Goal: Task Accomplishment & Management: Manage account settings

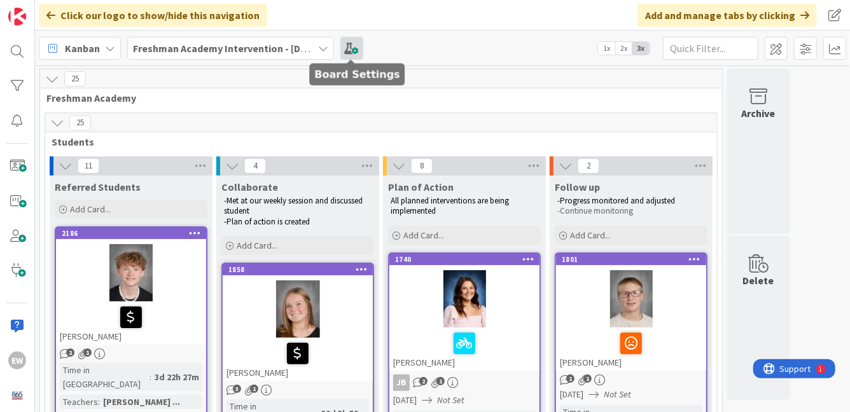
click at [349, 48] on span at bounding box center [351, 48] width 23 height 23
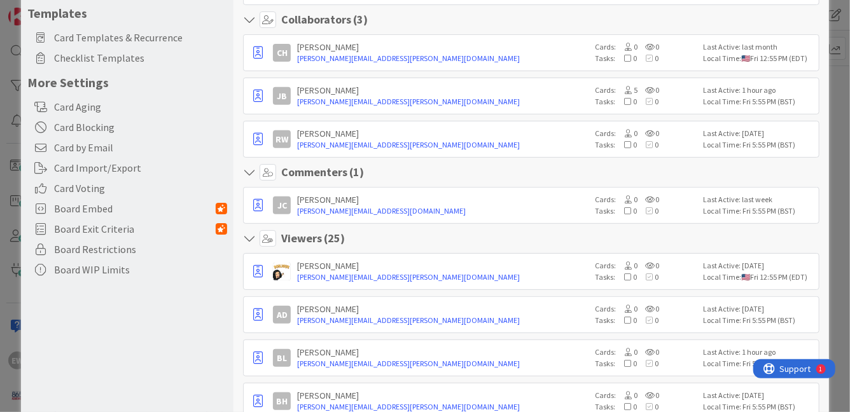
scroll to position [216, 0]
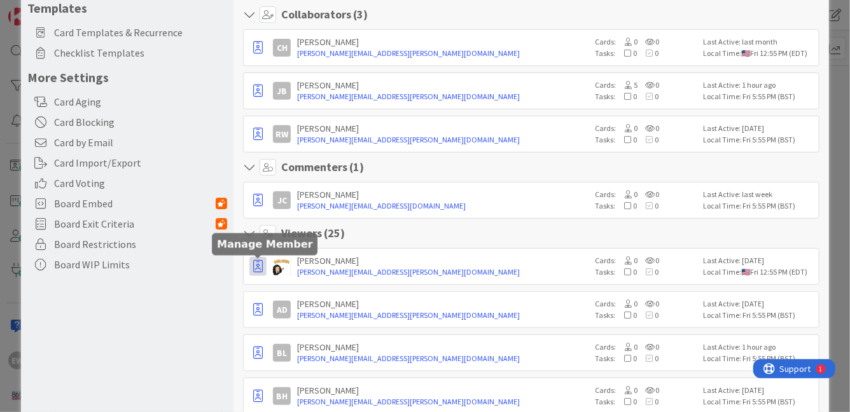
click at [257, 267] on icon "button" at bounding box center [258, 266] width 10 height 13
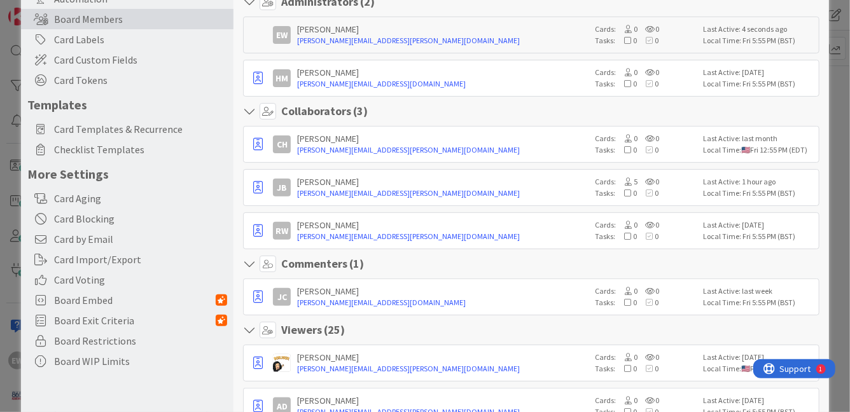
scroll to position [0, 0]
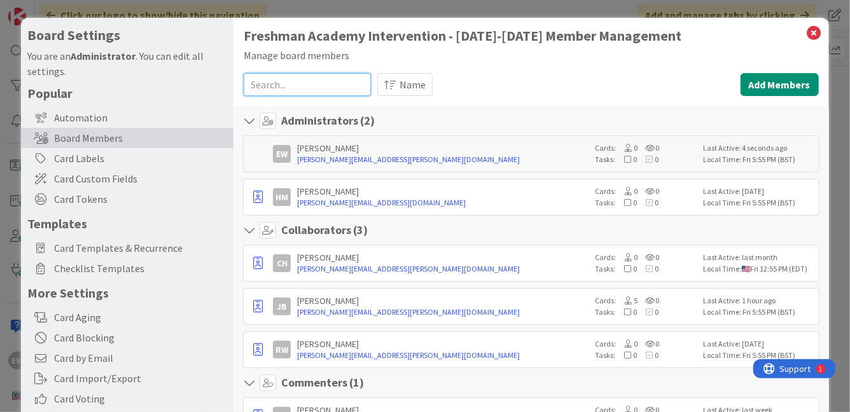
click at [318, 88] on input at bounding box center [307, 84] width 127 height 23
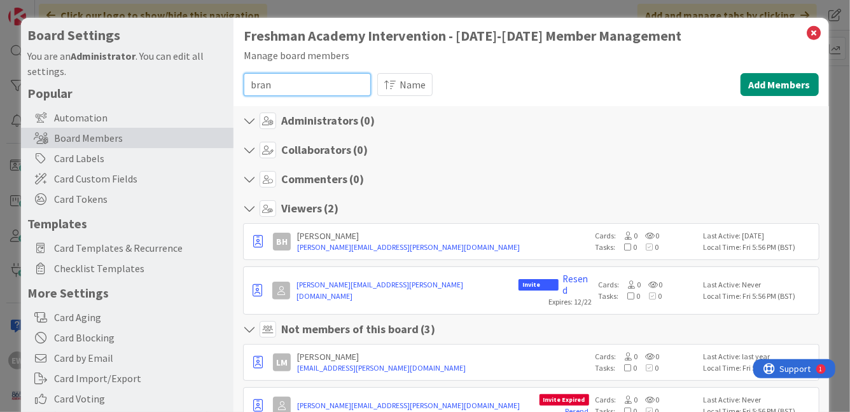
type input "bran"
click at [342, 238] on div "Brandi Hartsell" at bounding box center [442, 235] width 291 height 11
click at [329, 232] on div "Brandi Hartsell" at bounding box center [442, 235] width 291 height 11
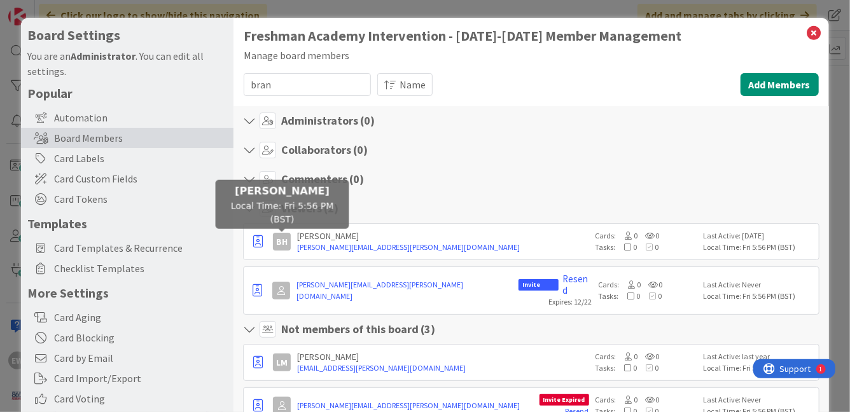
click at [281, 243] on div "BH" at bounding box center [282, 242] width 18 height 18
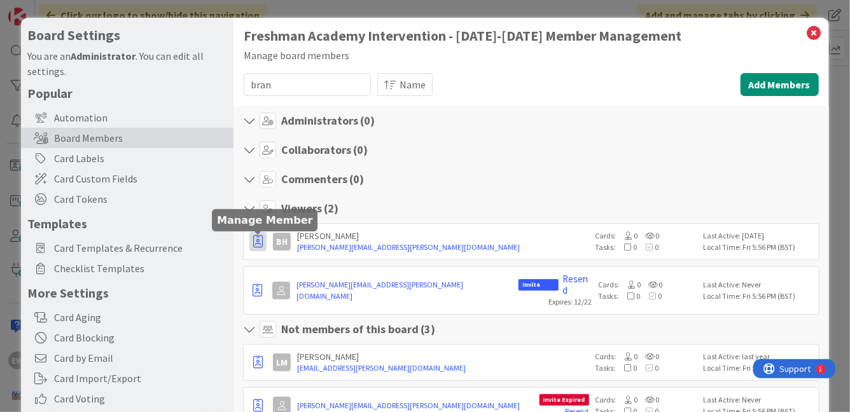
click at [260, 243] on icon "button" at bounding box center [258, 241] width 10 height 13
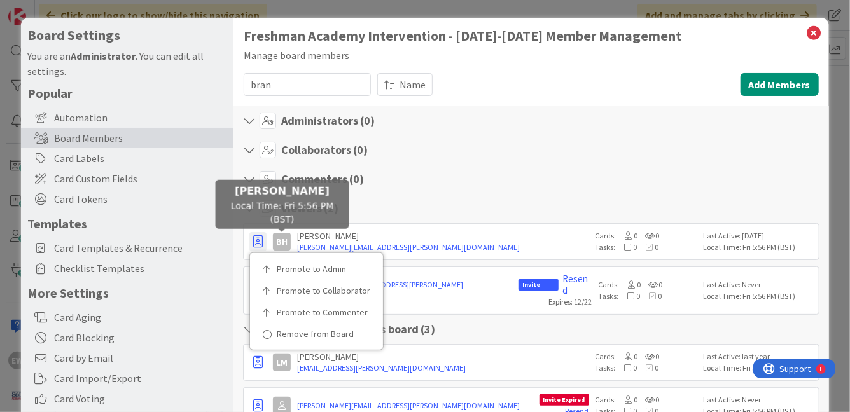
click at [444, 192] on section "Commenters ( 0 )" at bounding box center [531, 182] width 576 height 23
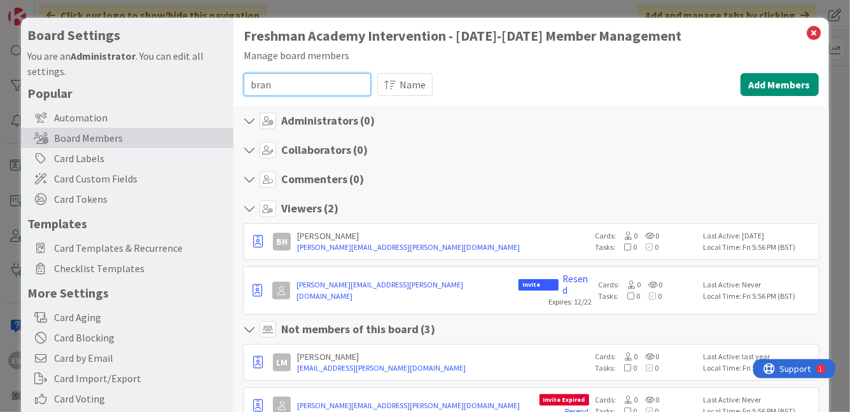
click at [299, 93] on input "bran" at bounding box center [307, 84] width 127 height 23
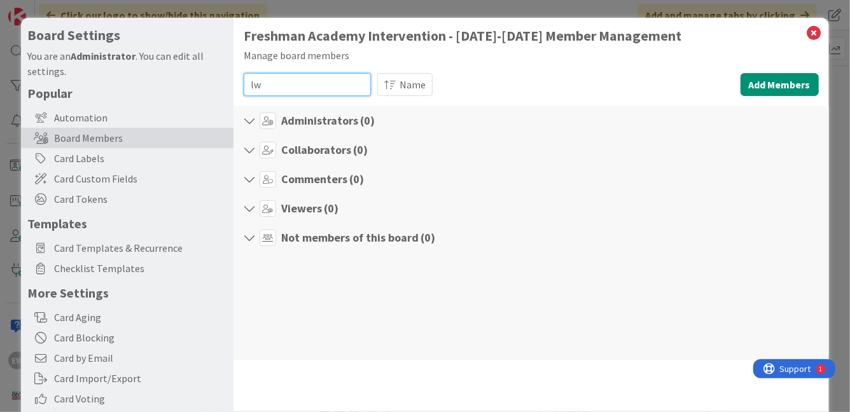
type input "l"
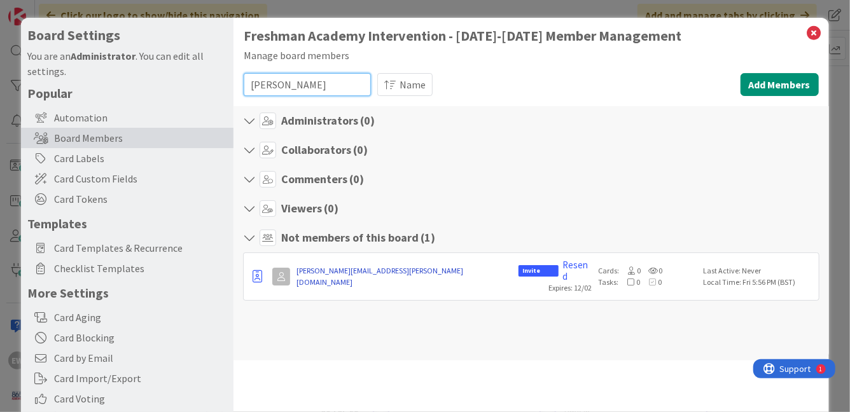
type input "lewis"
click at [325, 268] on link "jerry.lewis@knoxschools.org" at bounding box center [405, 276] width 216 height 23
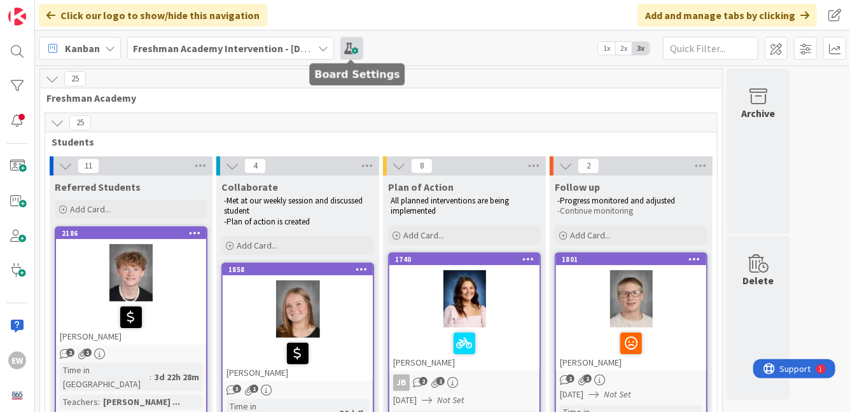
click at [349, 52] on span at bounding box center [351, 48] width 23 height 23
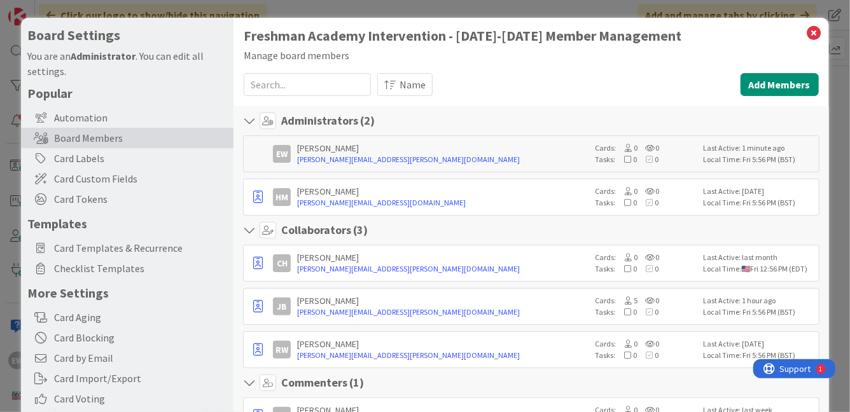
click at [297, 89] on input at bounding box center [307, 84] width 127 height 23
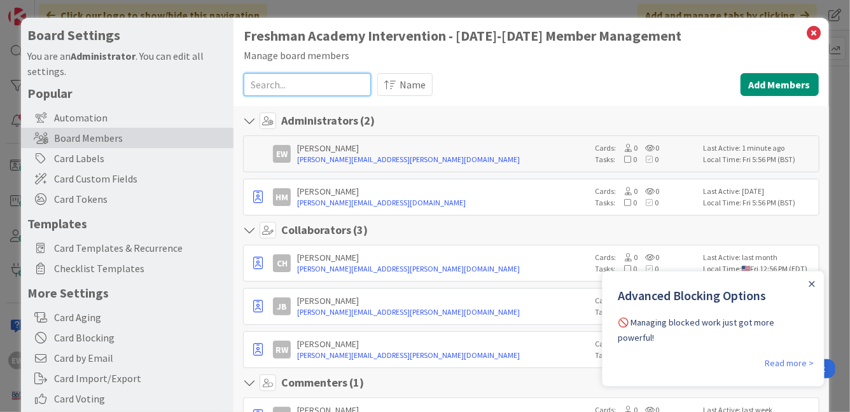
click at [297, 89] on input at bounding box center [307, 84] width 127 height 23
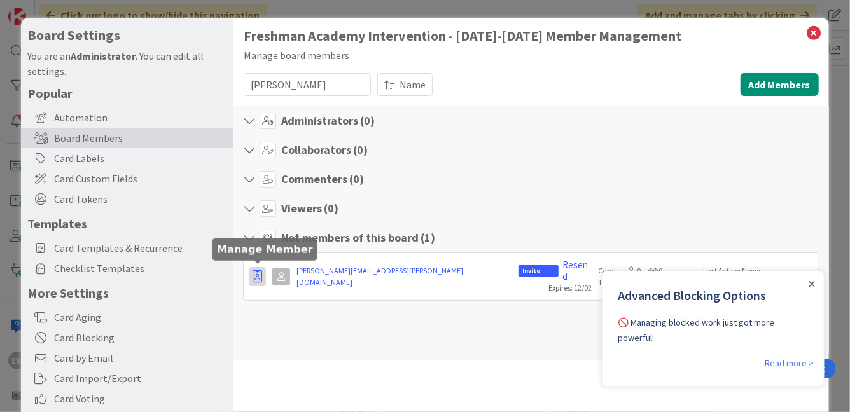
click at [256, 273] on icon "button" at bounding box center [258, 276] width 10 height 13
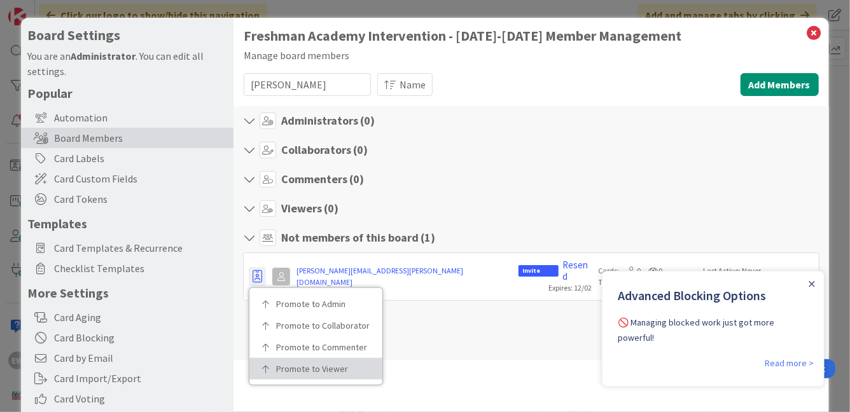
click at [286, 365] on p "Promote to Viewer" at bounding box center [320, 369] width 88 height 9
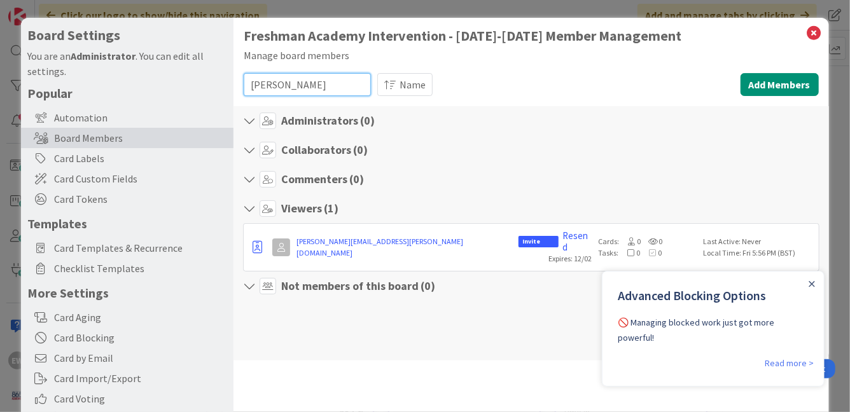
click at [344, 82] on input "lewis" at bounding box center [307, 84] width 127 height 23
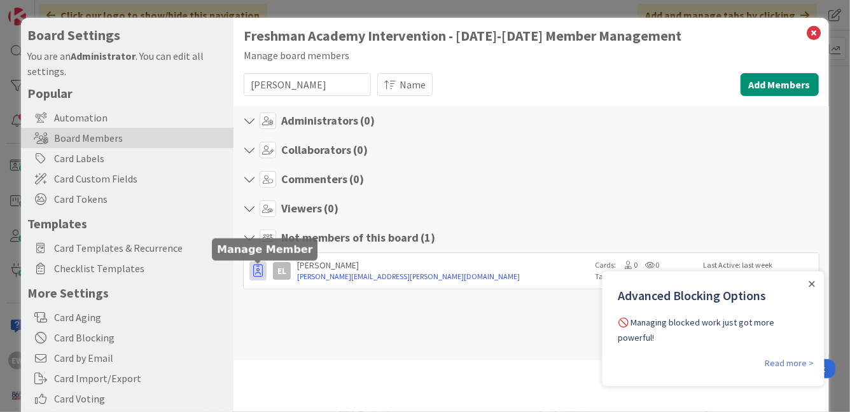
click at [256, 272] on icon "button" at bounding box center [258, 271] width 10 height 13
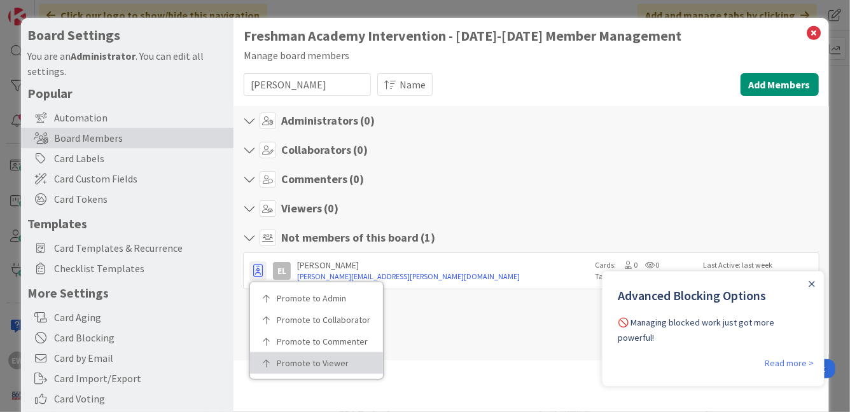
click at [290, 361] on p "Promote to Viewer" at bounding box center [321, 363] width 88 height 9
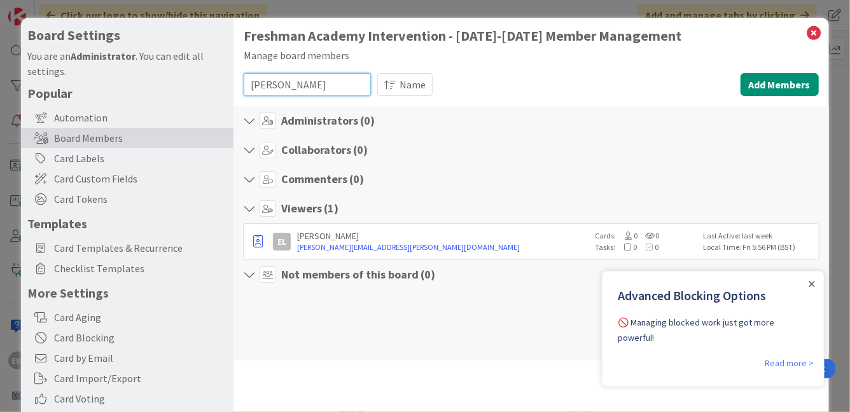
click at [327, 89] on input "lynch" at bounding box center [307, 84] width 127 height 23
click at [815, 283] on div at bounding box center [811, 283] width 10 height 10
click at [809, 284] on icon "Close Announcement" at bounding box center [812, 284] width 6 height 6
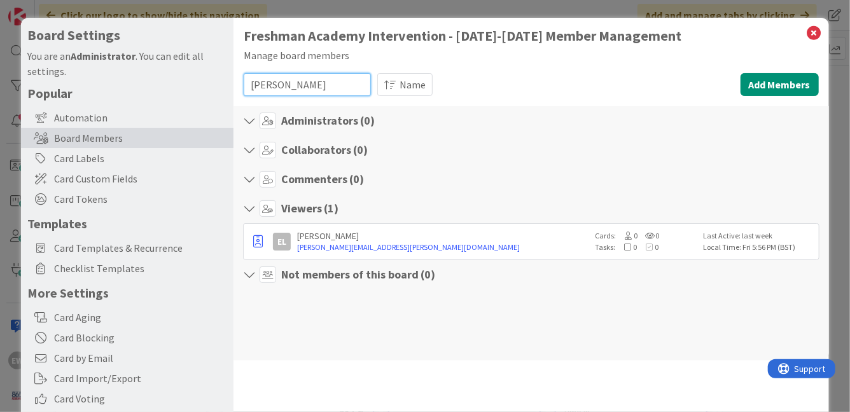
click at [281, 94] on input "lynch" at bounding box center [307, 84] width 127 height 23
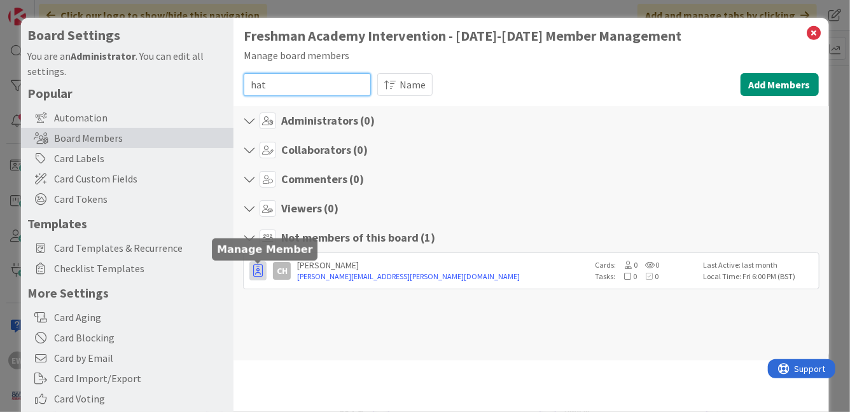
type input "hat"
click at [254, 276] on icon "button" at bounding box center [258, 271] width 10 height 13
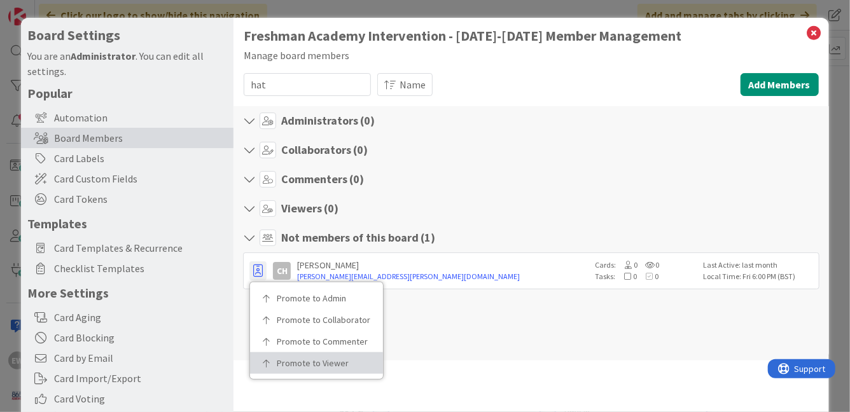
click at [291, 362] on p "Promote to Viewer" at bounding box center [321, 363] width 88 height 9
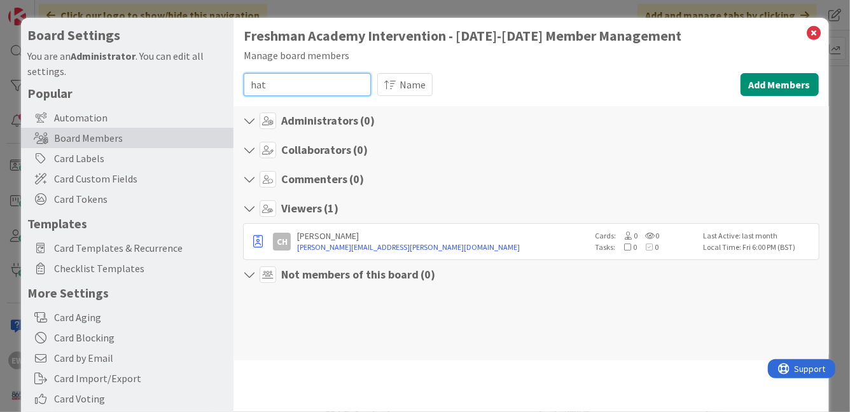
click at [277, 89] on input "hat" at bounding box center [307, 84] width 127 height 23
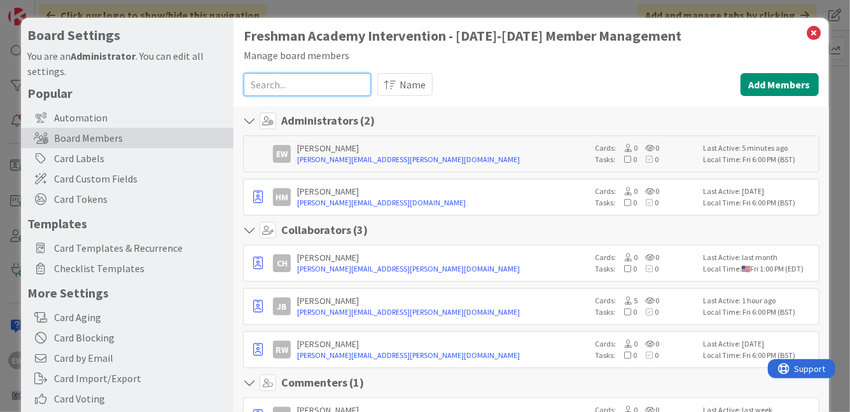
click at [309, 88] on input at bounding box center [307, 84] width 127 height 23
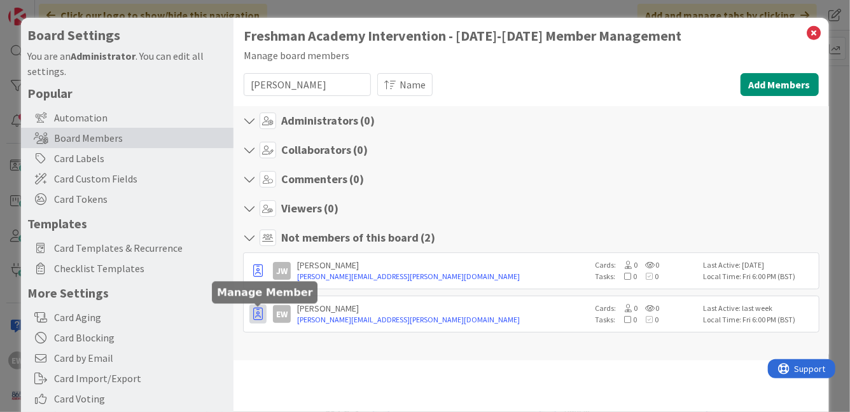
click at [261, 319] on icon "button" at bounding box center [258, 314] width 10 height 13
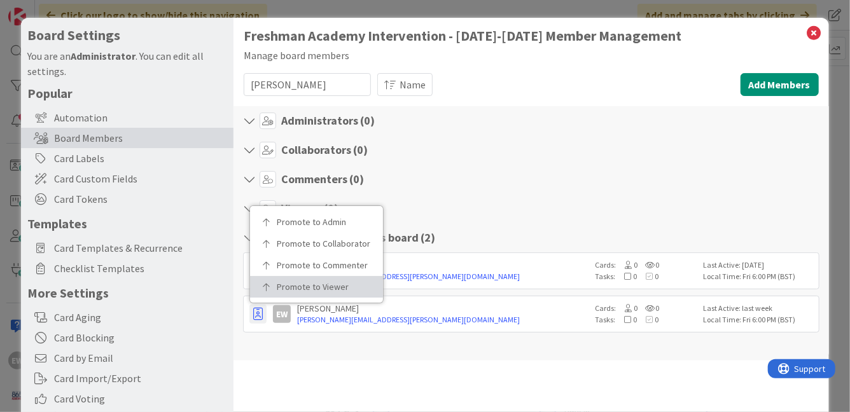
click at [335, 291] on p "Promote to Viewer" at bounding box center [321, 287] width 88 height 9
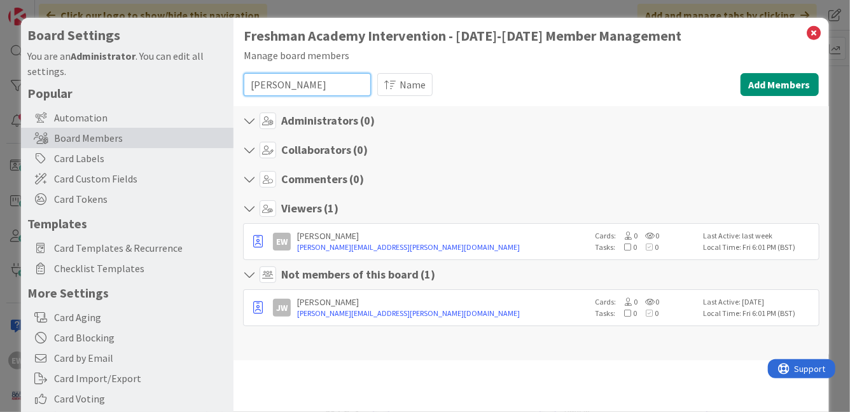
click at [284, 89] on input "Williams" at bounding box center [307, 84] width 127 height 23
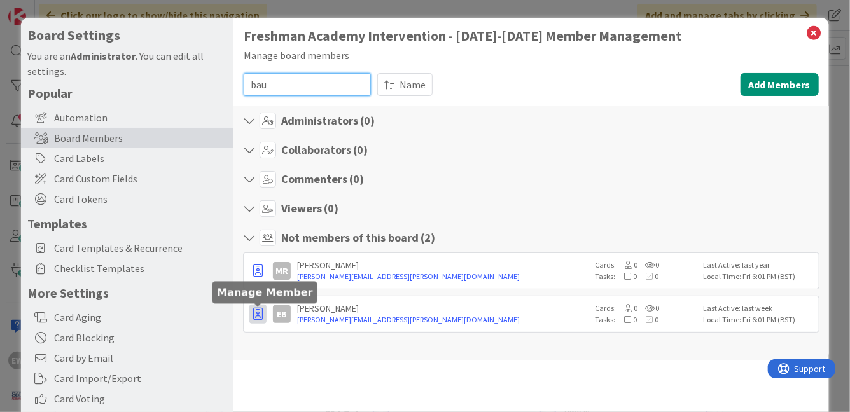
type input "bau"
click at [259, 319] on icon "button" at bounding box center [258, 314] width 10 height 13
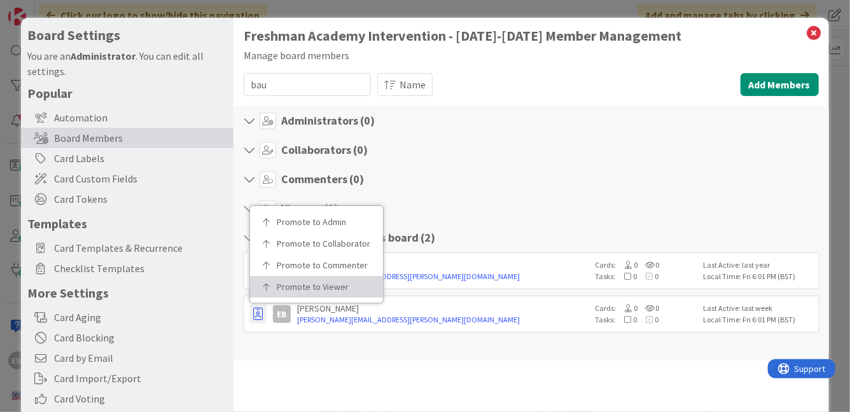
click at [314, 293] on link "Promote to Viewer" at bounding box center [316, 287] width 133 height 22
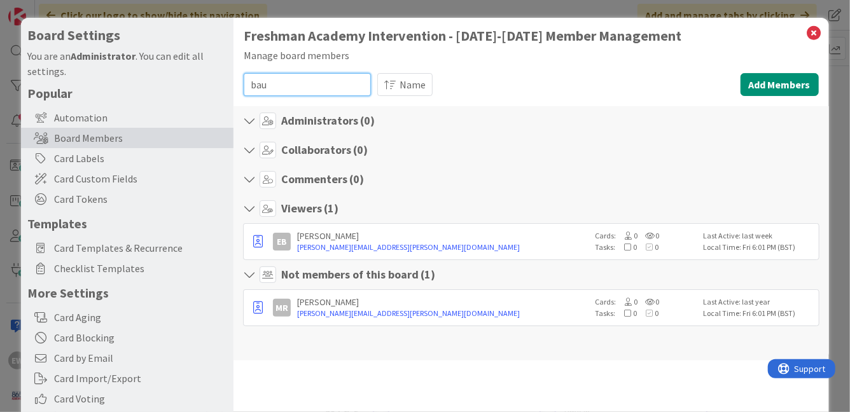
click at [279, 85] on input "bau" at bounding box center [307, 84] width 127 height 23
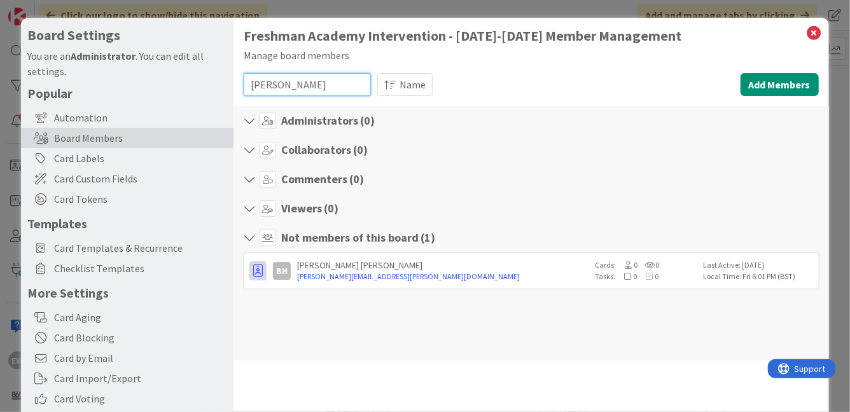
type input "hiter"
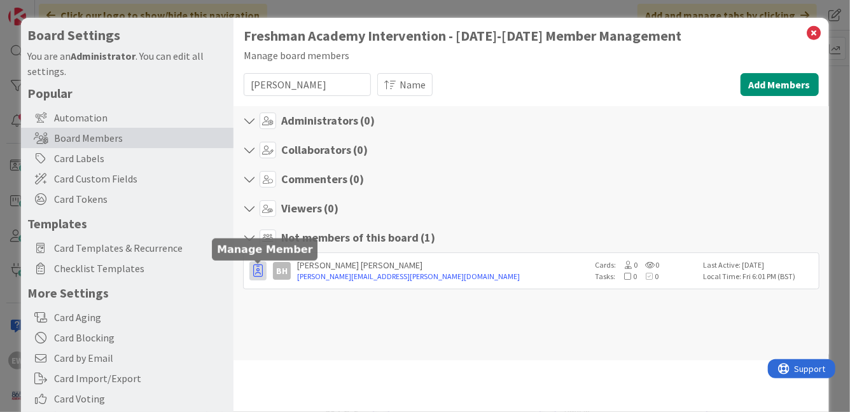
click at [259, 276] on icon "button" at bounding box center [258, 271] width 10 height 13
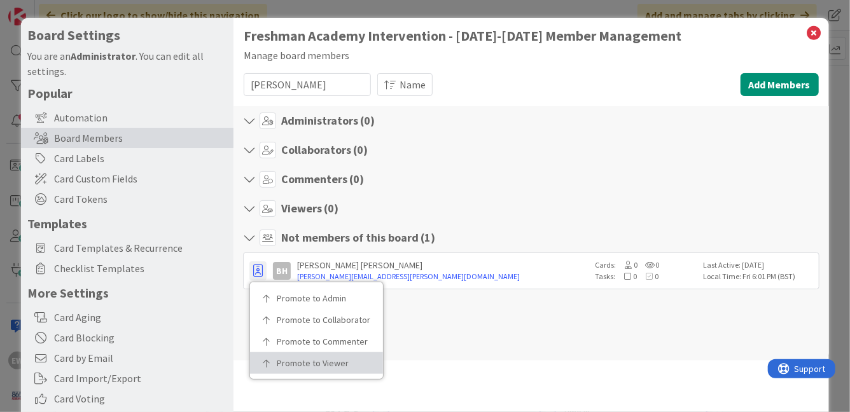
click at [284, 368] on link "Promote to Viewer" at bounding box center [316, 364] width 133 height 22
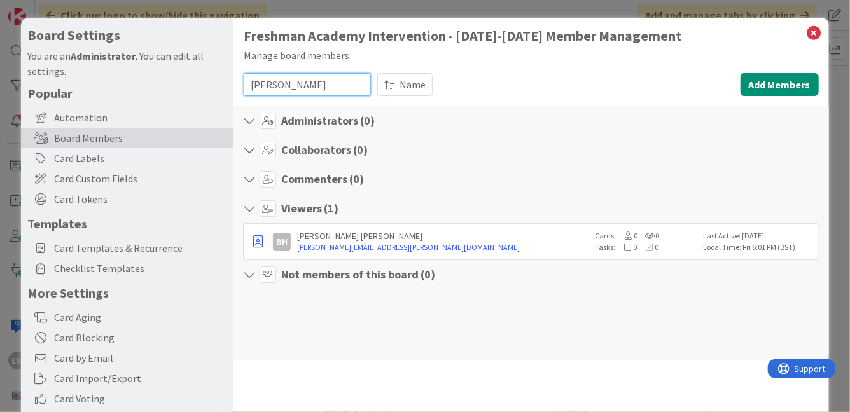
click at [293, 85] on input "hiter" at bounding box center [307, 84] width 127 height 23
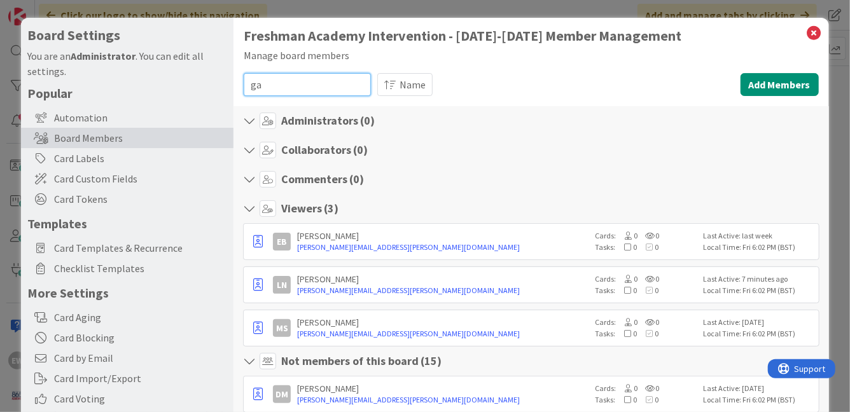
type input "g"
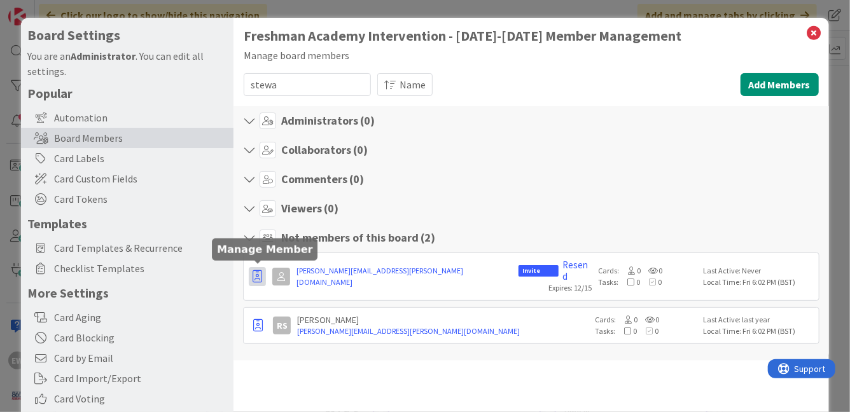
click at [258, 277] on icon "button" at bounding box center [258, 276] width 10 height 13
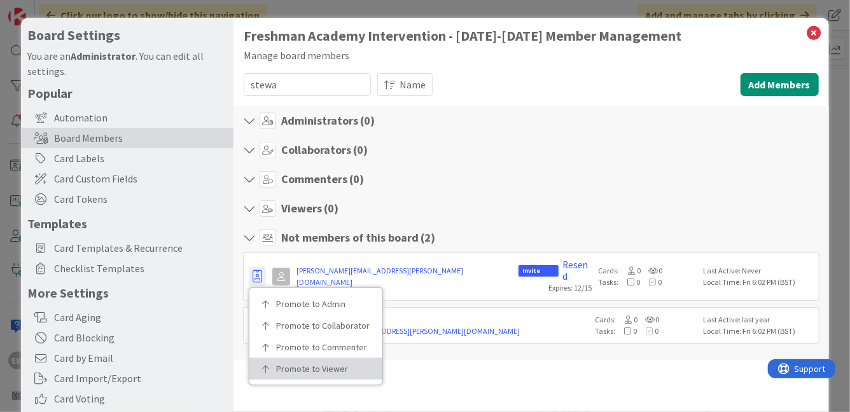
click at [276, 365] on link "Promote to Viewer" at bounding box center [315, 369] width 133 height 22
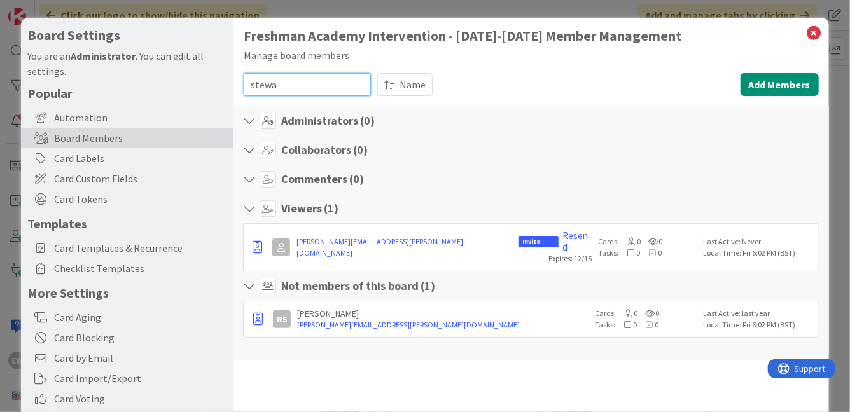
click at [264, 93] on input "stewa" at bounding box center [307, 84] width 127 height 23
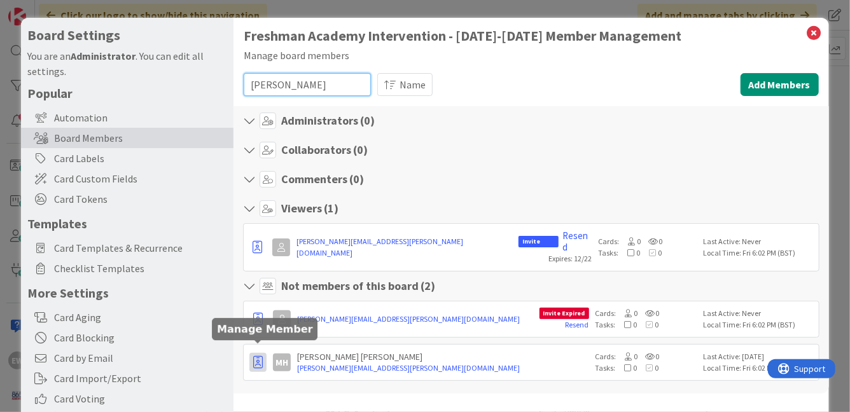
type input "herr"
click at [253, 356] on icon "button" at bounding box center [258, 362] width 10 height 13
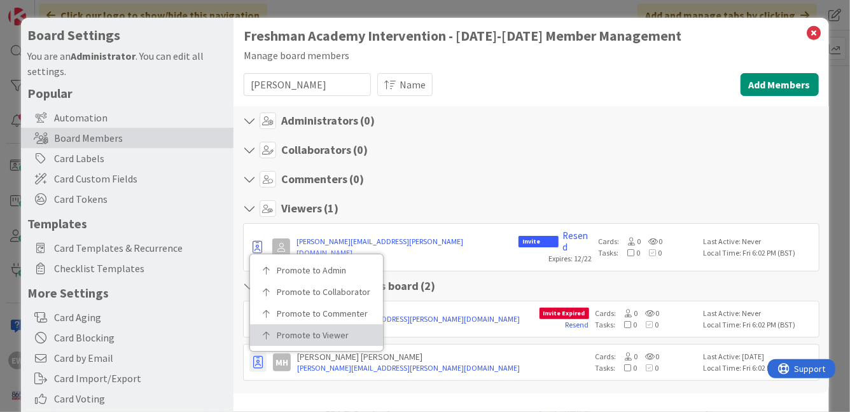
click at [316, 331] on p "Promote to Viewer" at bounding box center [321, 335] width 88 height 9
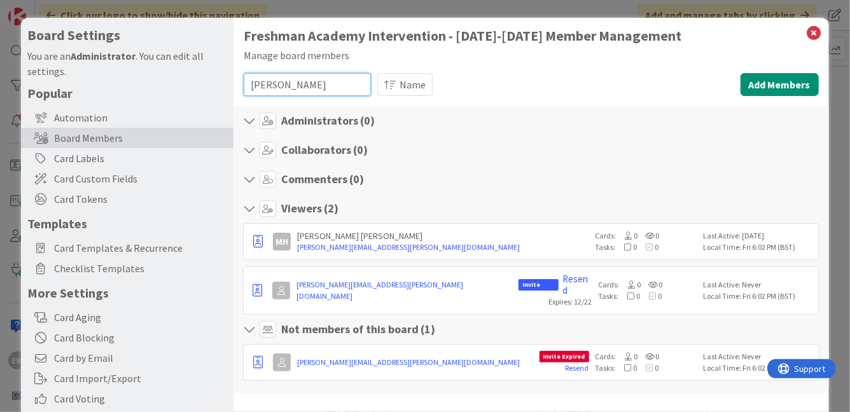
click at [291, 88] on input "herr" at bounding box center [307, 84] width 127 height 23
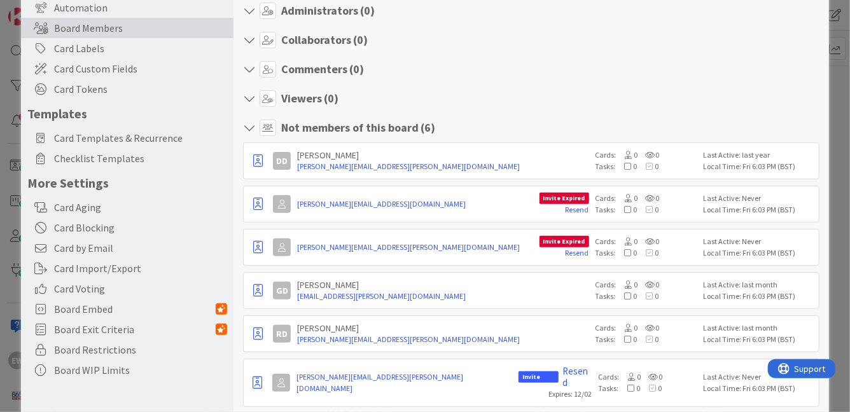
scroll to position [123, 0]
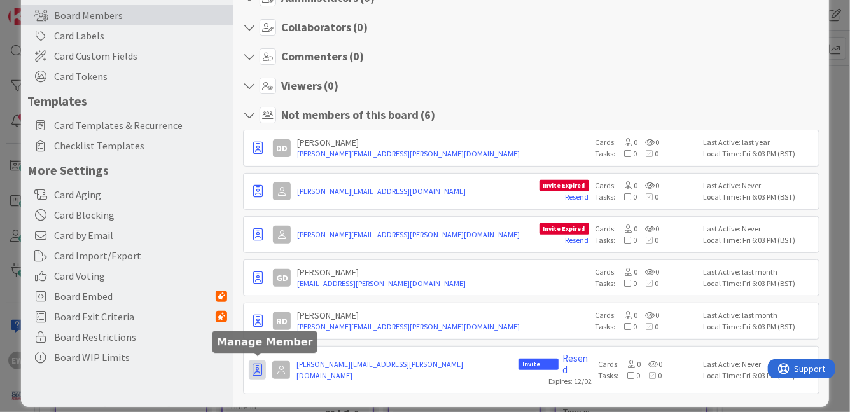
click at [260, 364] on icon "button" at bounding box center [258, 370] width 10 height 13
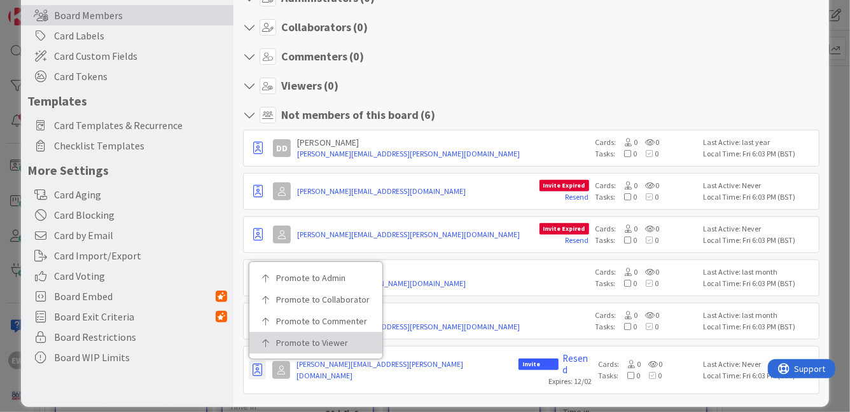
click at [325, 339] on p "Promote to Viewer" at bounding box center [320, 343] width 88 height 9
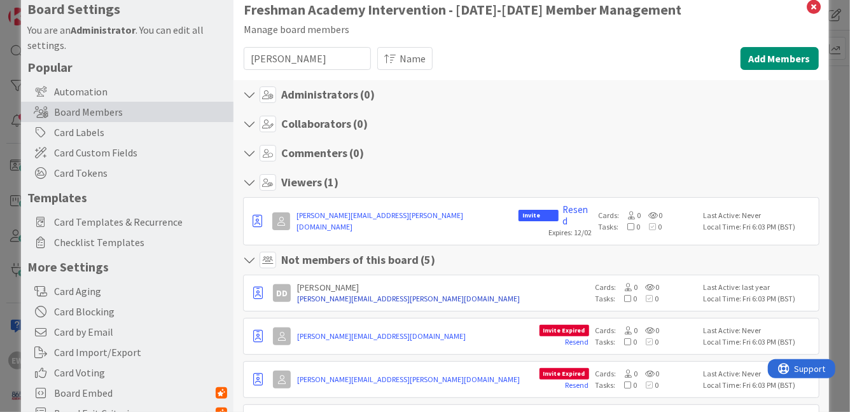
scroll to position [0, 0]
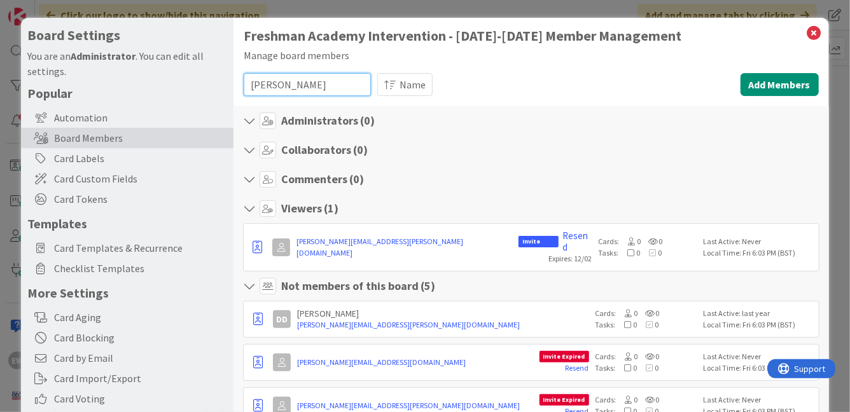
click at [290, 86] on input "davis" at bounding box center [307, 84] width 127 height 23
type input "k"
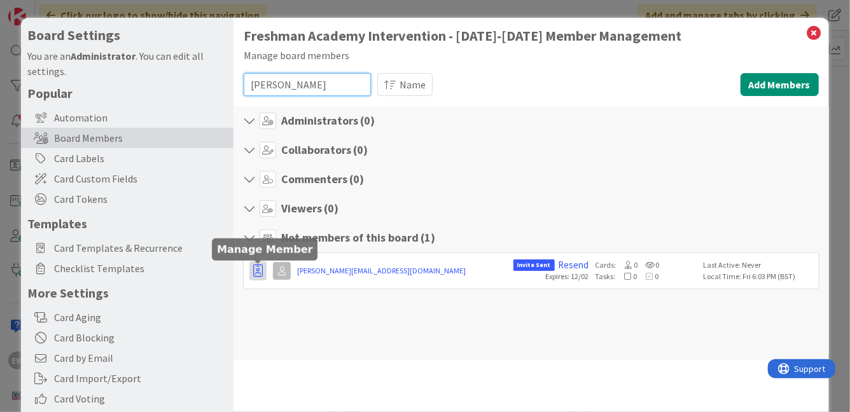
type input "hocker"
click at [253, 271] on icon "button" at bounding box center [258, 271] width 10 height 13
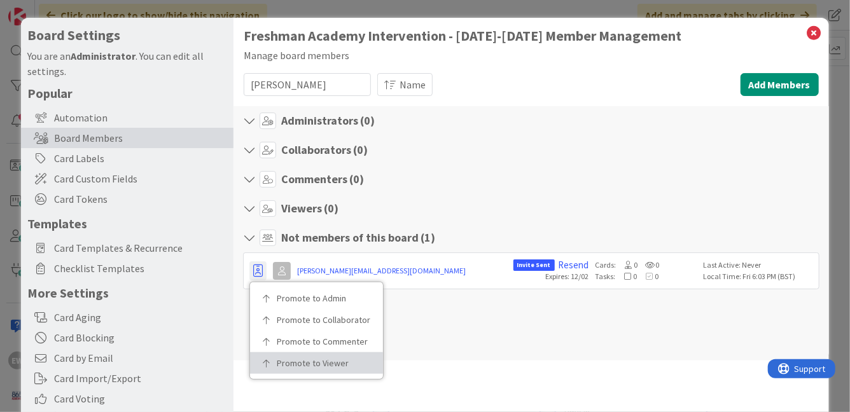
click at [288, 365] on p "Promote to Viewer" at bounding box center [321, 363] width 88 height 9
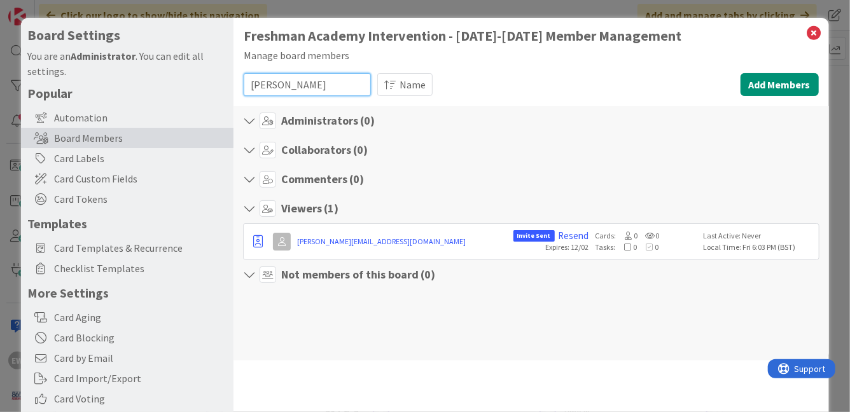
click at [273, 83] on input "hocker" at bounding box center [307, 84] width 127 height 23
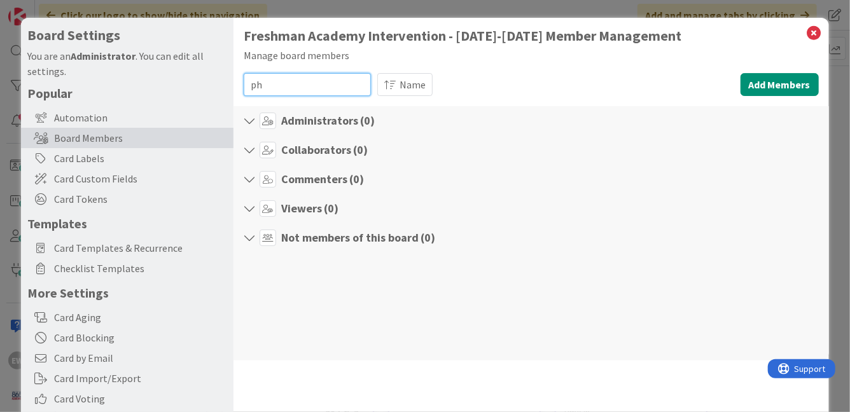
type input "p"
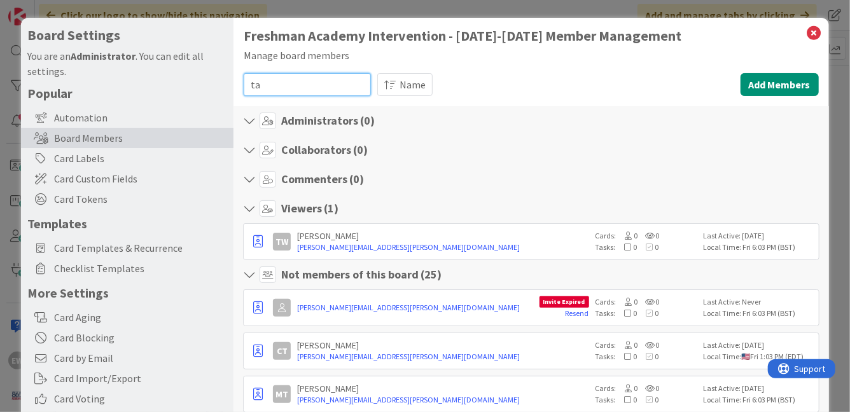
type input "t"
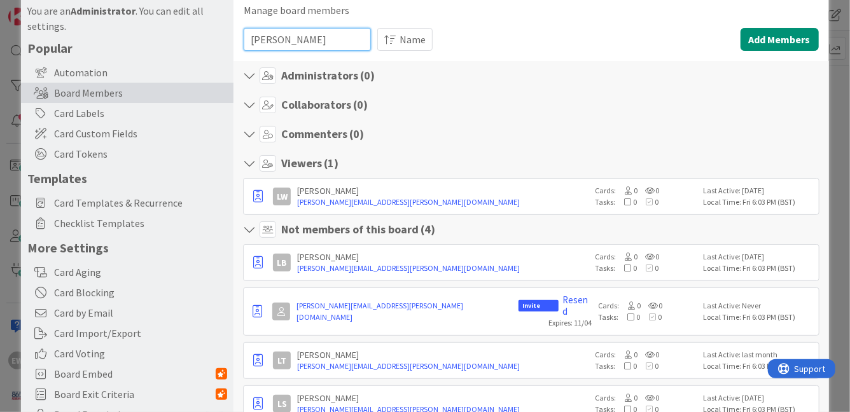
scroll to position [50, 0]
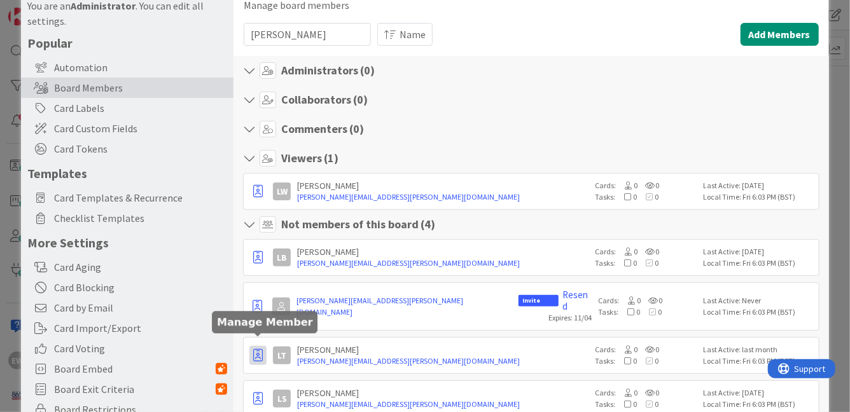
click at [263, 349] on icon "button" at bounding box center [258, 355] width 10 height 13
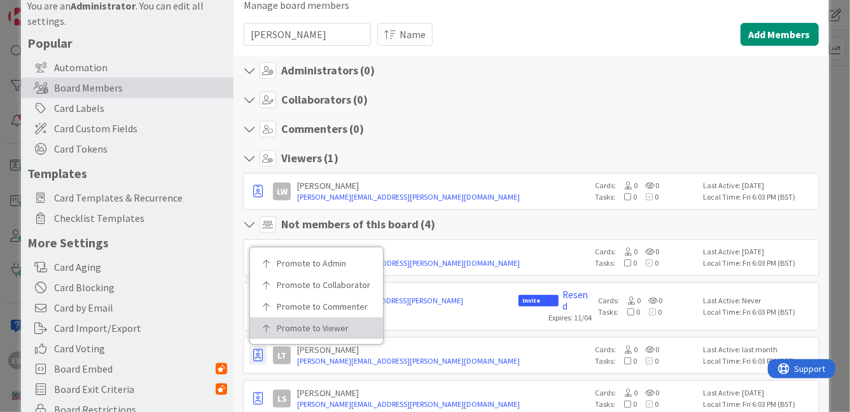
click at [333, 324] on p "Promote to Viewer" at bounding box center [321, 328] width 88 height 9
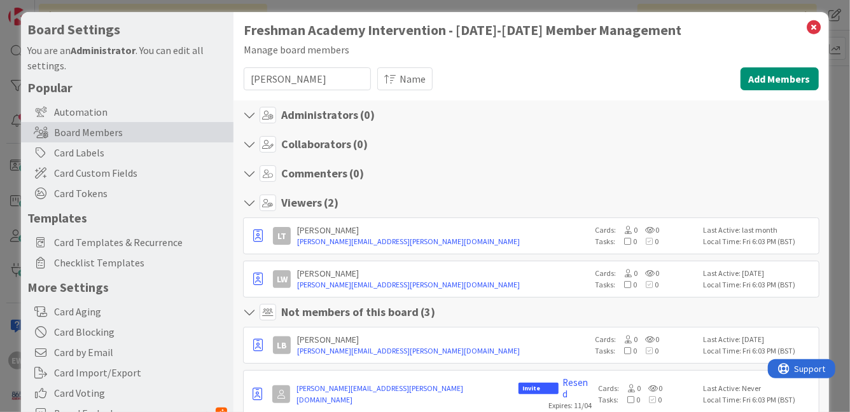
scroll to position [0, 0]
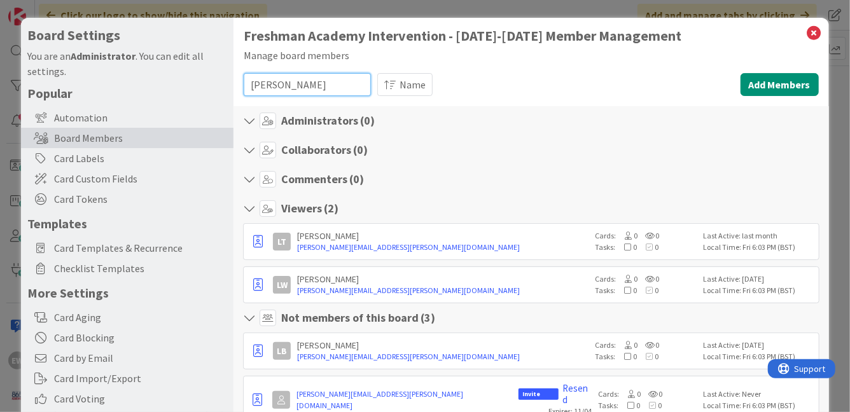
click at [321, 88] on input "laura" at bounding box center [307, 84] width 127 height 23
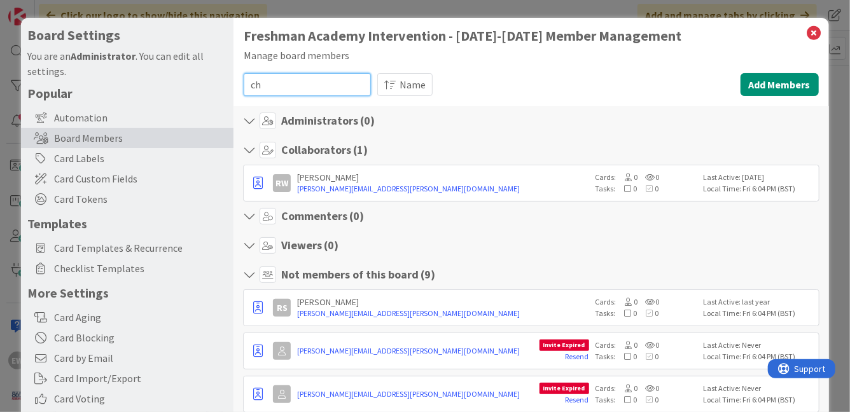
type input "c"
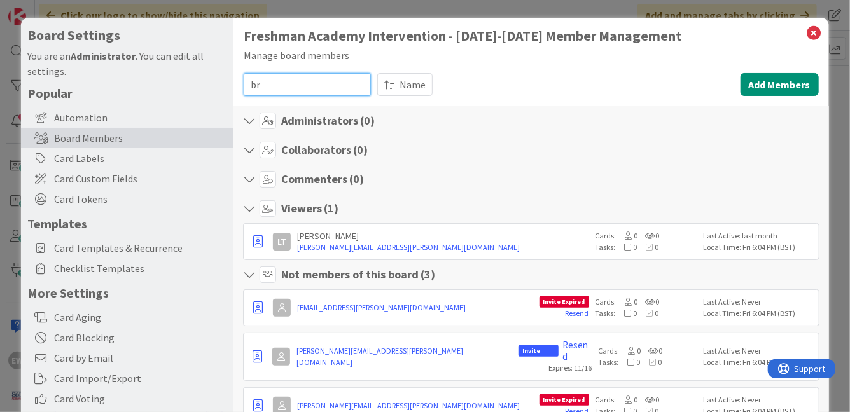
type input "b"
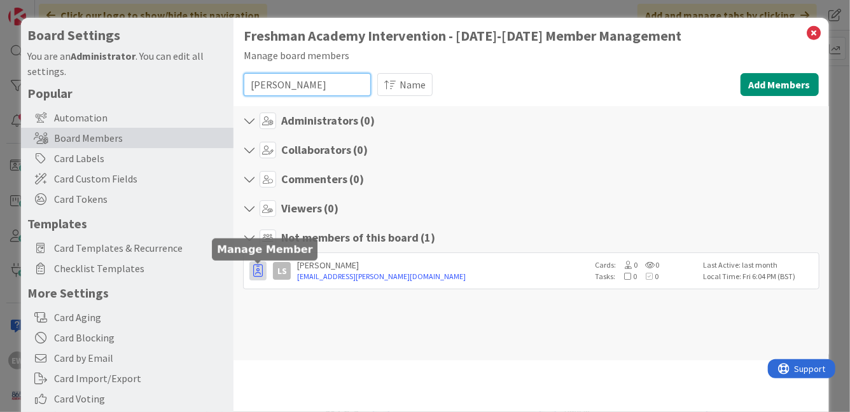
type input "simpson"
click at [255, 270] on icon "button" at bounding box center [258, 271] width 10 height 13
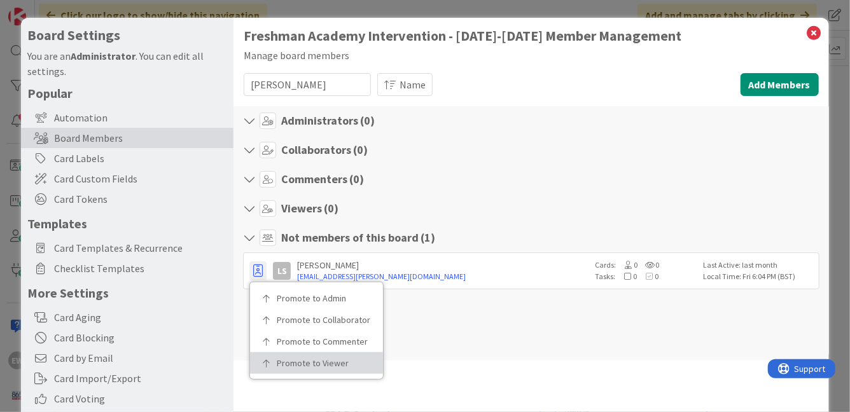
click at [291, 363] on p "Promote to Viewer" at bounding box center [321, 363] width 88 height 9
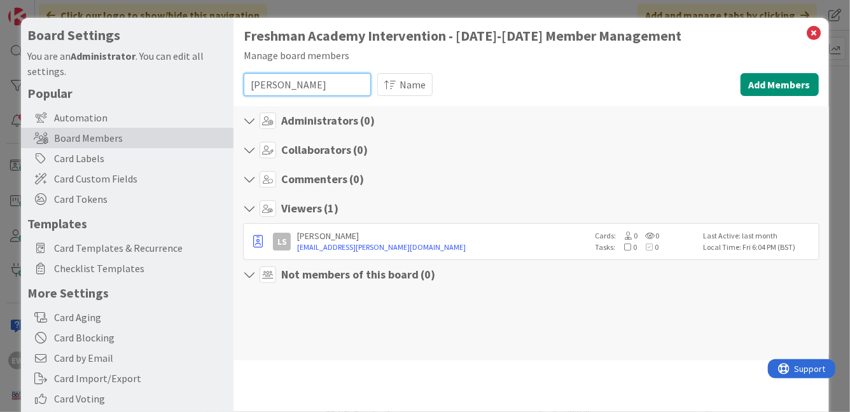
click at [286, 85] on input "simpson" at bounding box center [307, 84] width 127 height 23
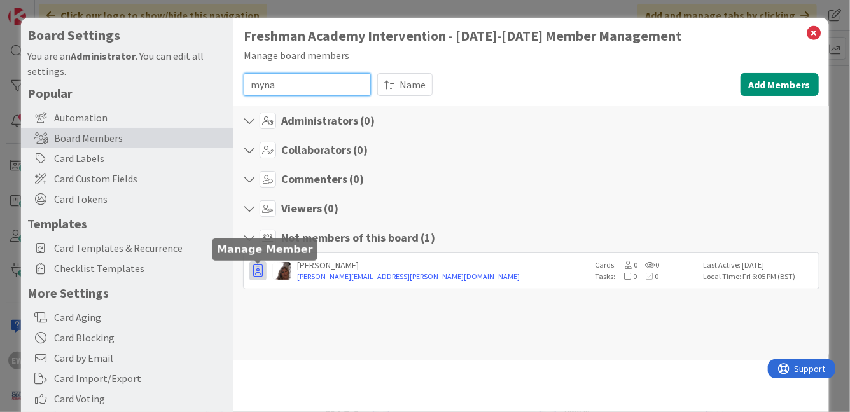
type input "myna"
click at [256, 274] on icon "button" at bounding box center [258, 271] width 10 height 13
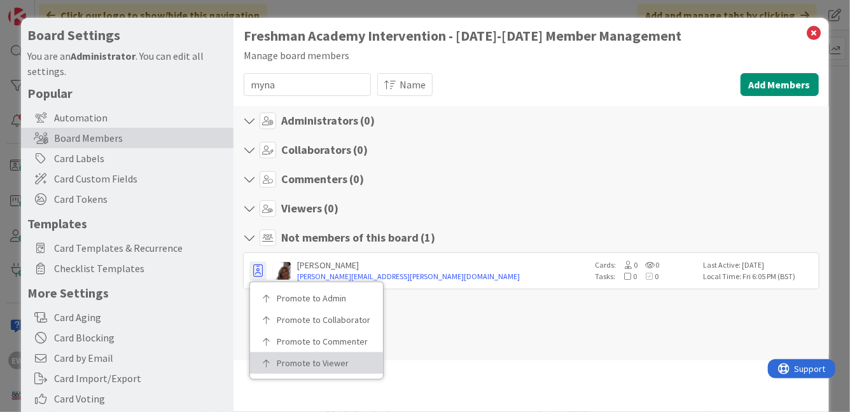
click at [284, 368] on p "Promote to Viewer" at bounding box center [321, 363] width 88 height 9
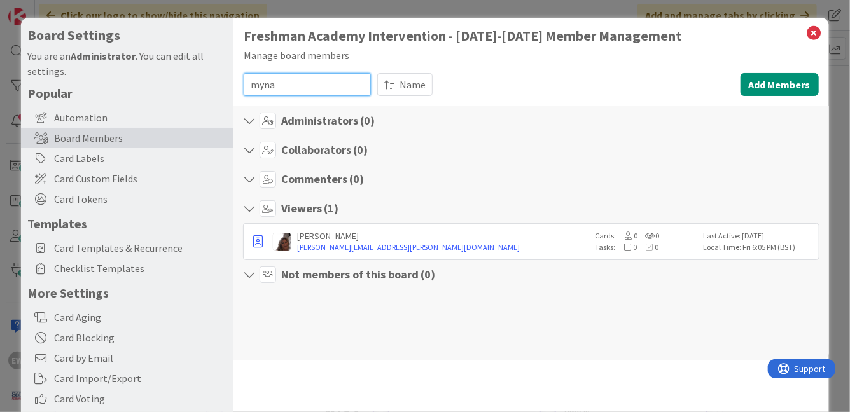
click at [283, 90] on input "myna" at bounding box center [307, 84] width 127 height 23
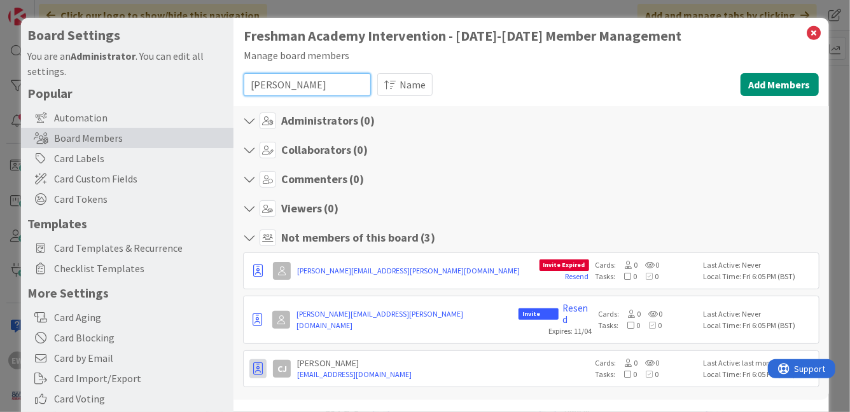
type input "johnson"
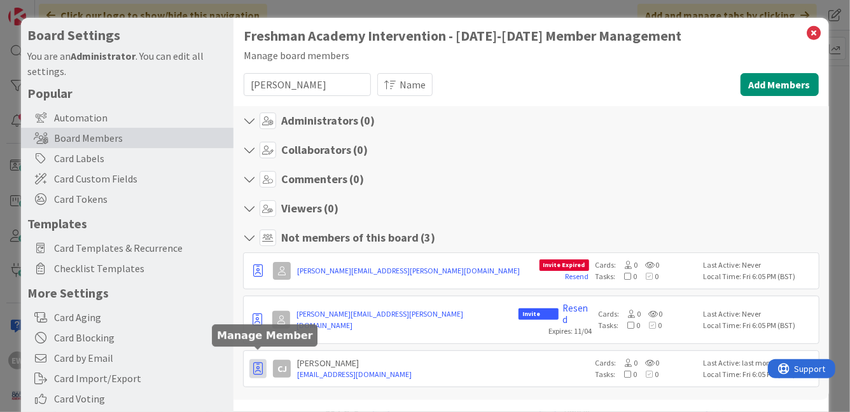
click at [262, 363] on icon "button" at bounding box center [258, 369] width 10 height 13
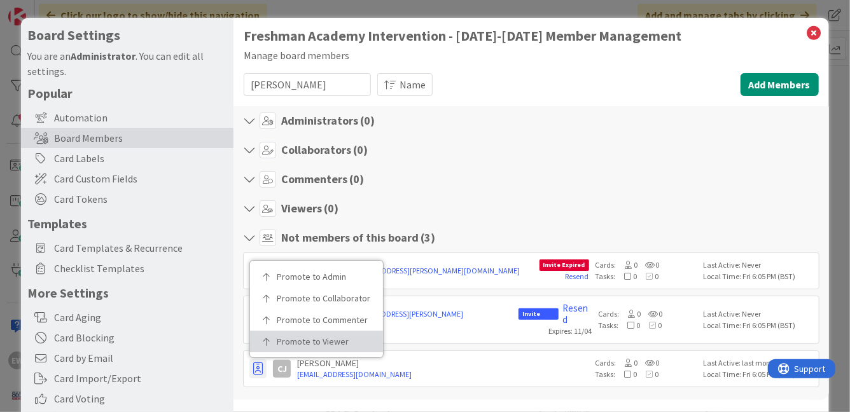
click at [337, 337] on p "Promote to Viewer" at bounding box center [321, 341] width 88 height 9
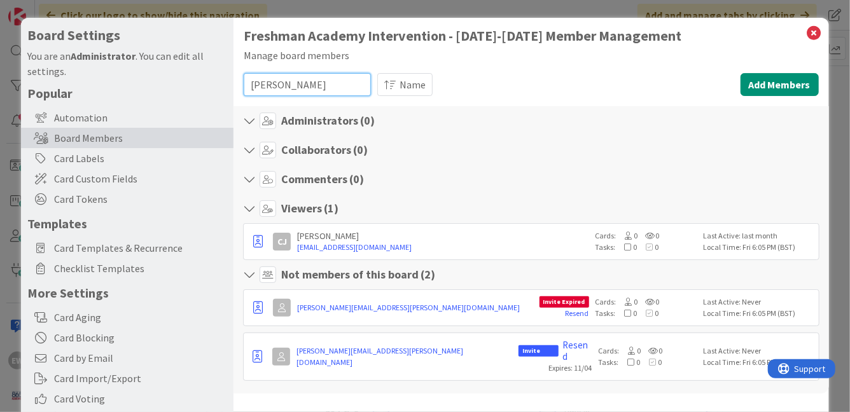
click at [279, 79] on input "johnson" at bounding box center [307, 84] width 127 height 23
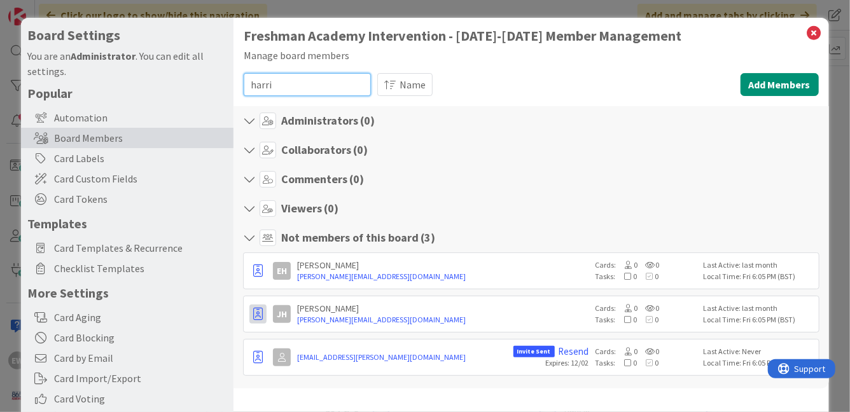
type input "harri"
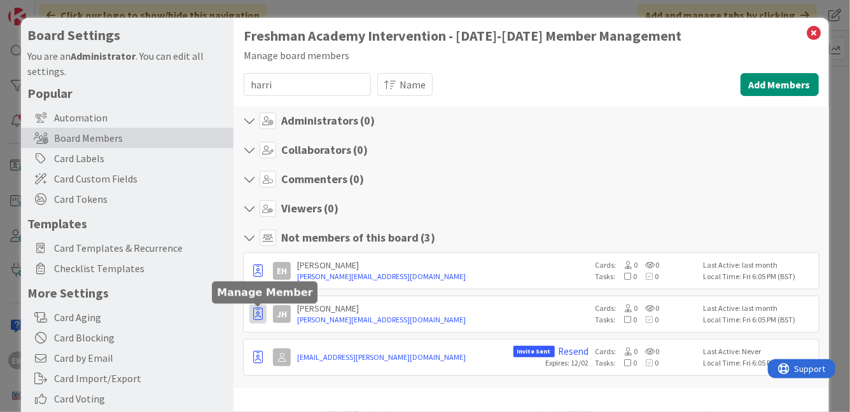
click at [261, 317] on icon "button" at bounding box center [258, 314] width 10 height 13
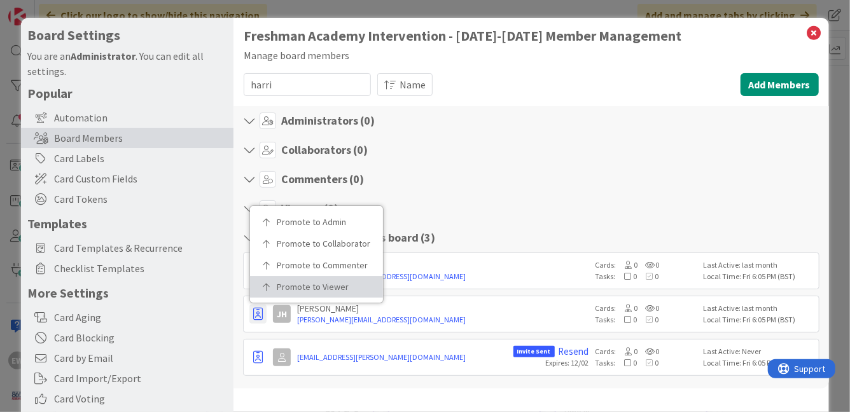
click at [344, 284] on p "Promote to Viewer" at bounding box center [321, 287] width 88 height 9
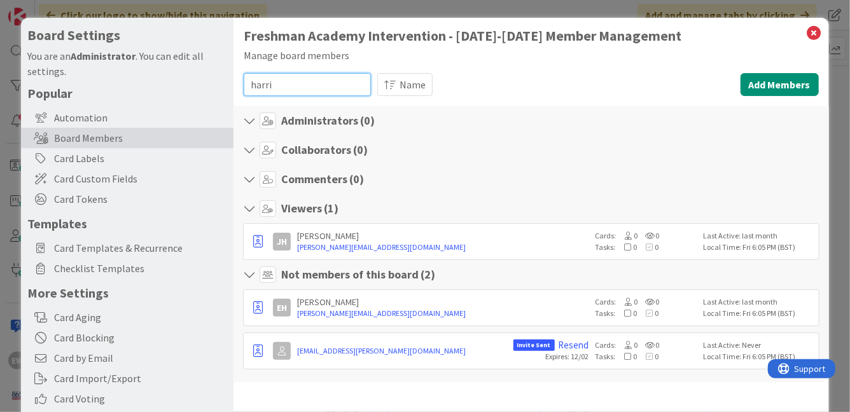
click at [265, 89] on input "harri" at bounding box center [307, 84] width 127 height 23
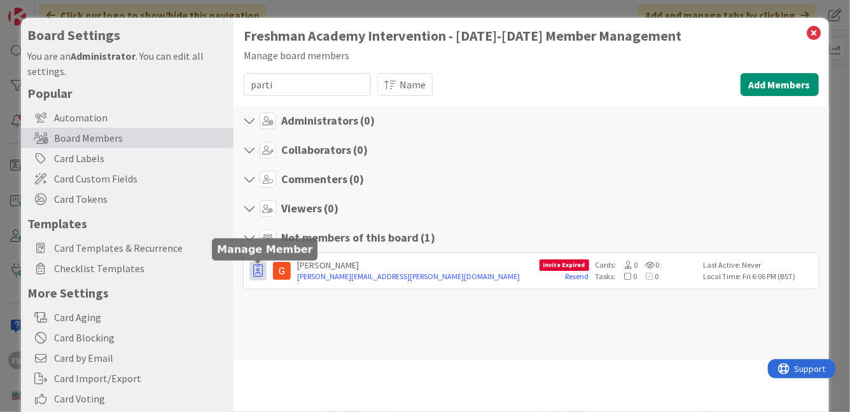
click at [257, 271] on icon "button" at bounding box center [258, 271] width 10 height 13
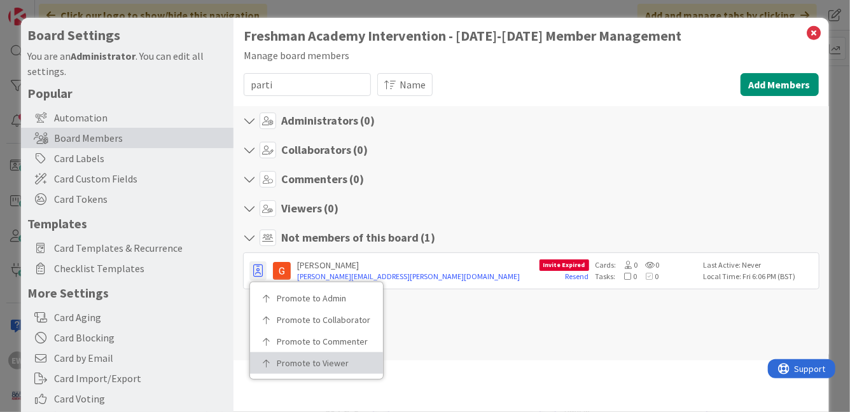
click at [297, 365] on p "Promote to Viewer" at bounding box center [321, 363] width 88 height 9
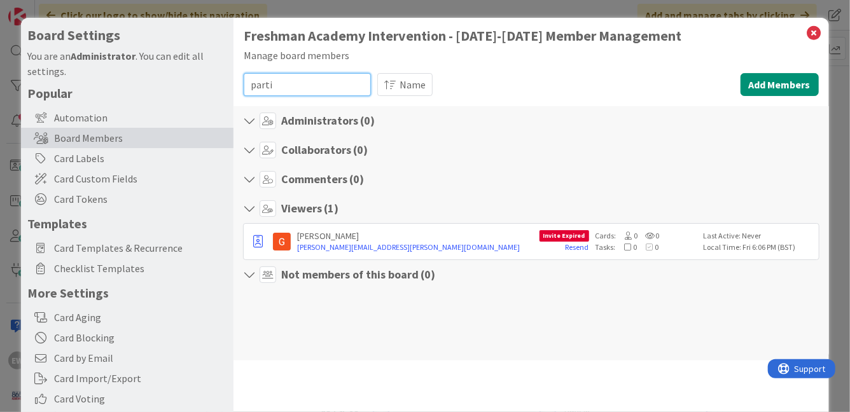
click at [293, 90] on input "parti" at bounding box center [307, 84] width 127 height 23
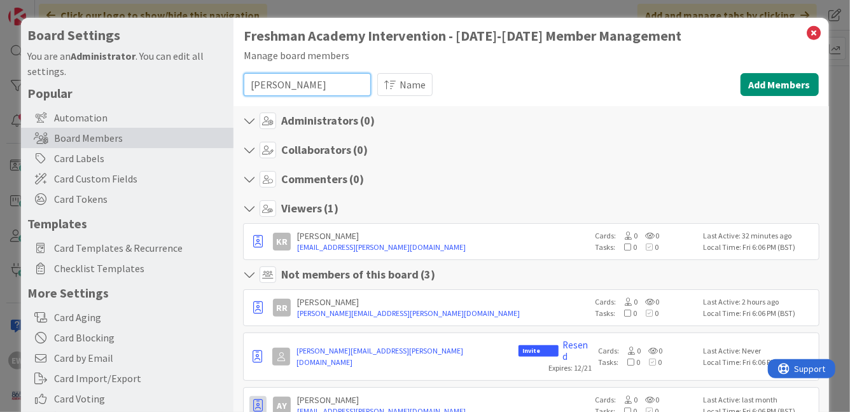
type input "yan"
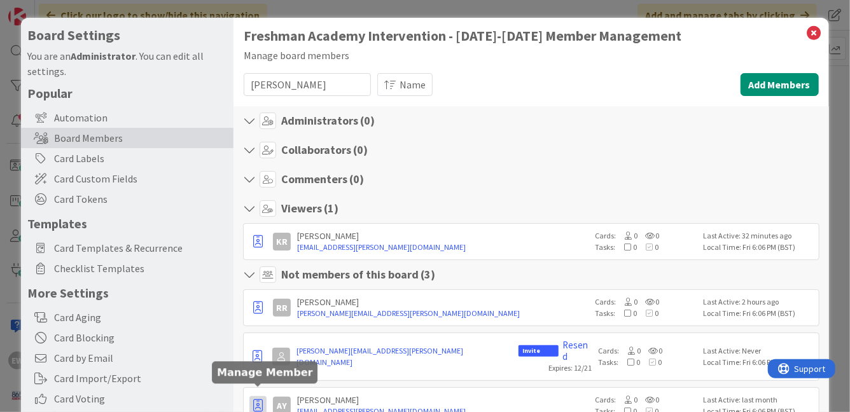
click at [259, 400] on icon "button" at bounding box center [258, 406] width 10 height 13
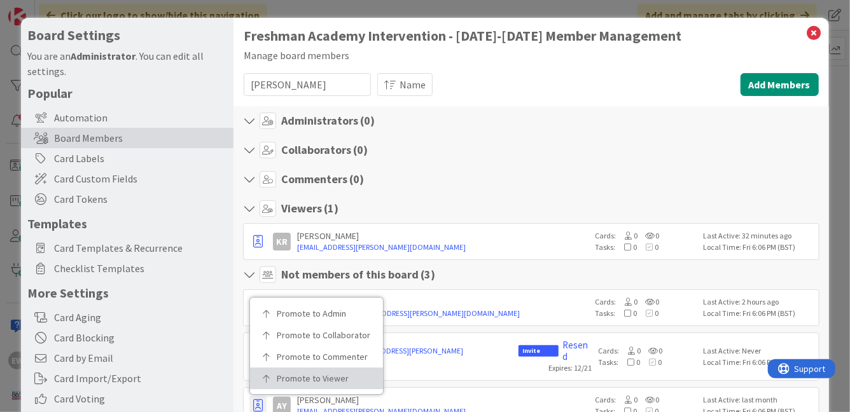
click at [320, 374] on p "Promote to Viewer" at bounding box center [321, 378] width 88 height 9
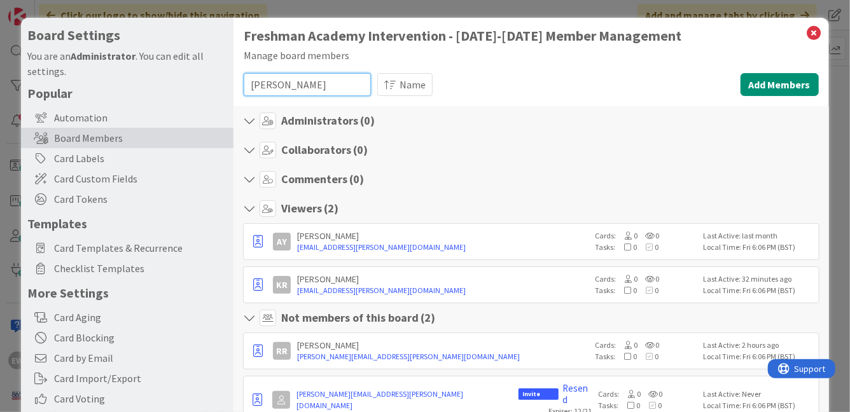
click at [295, 86] on input "yan" at bounding box center [307, 84] width 127 height 23
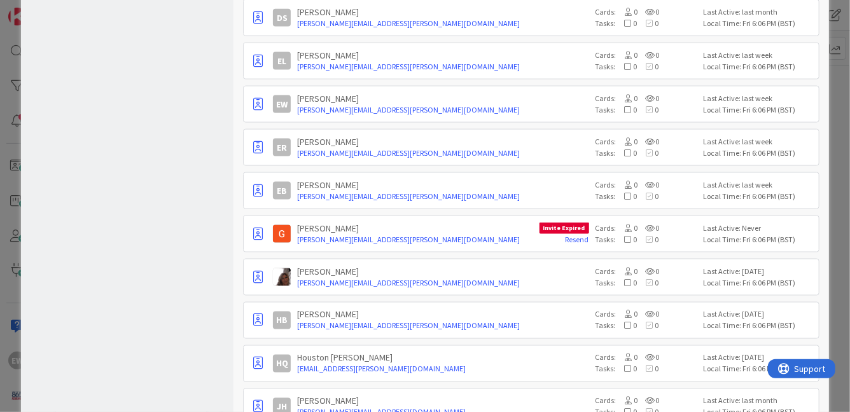
scroll to position [851, 0]
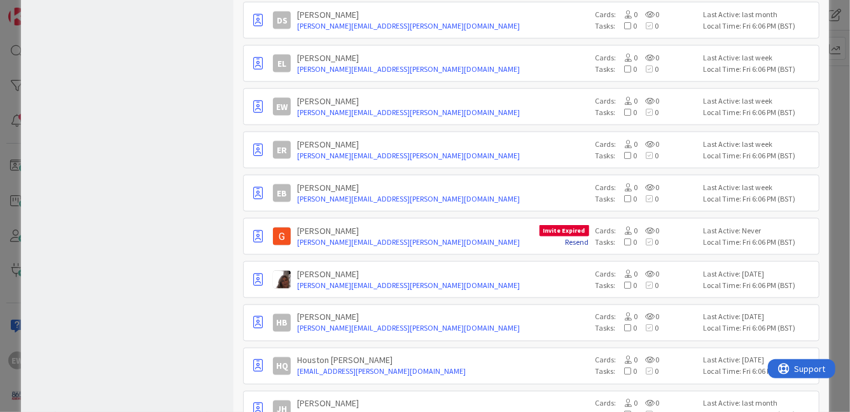
click at [580, 242] on link "Resend" at bounding box center [578, 242] width 24 height 10
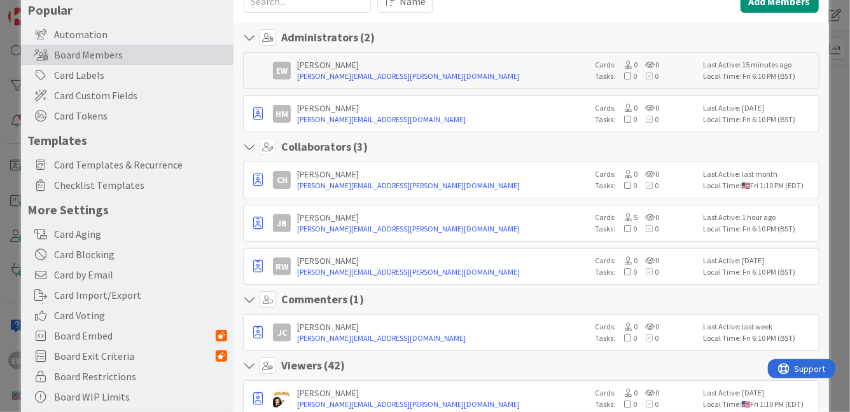
scroll to position [83, 0]
